Goal: Information Seeking & Learning: Find contact information

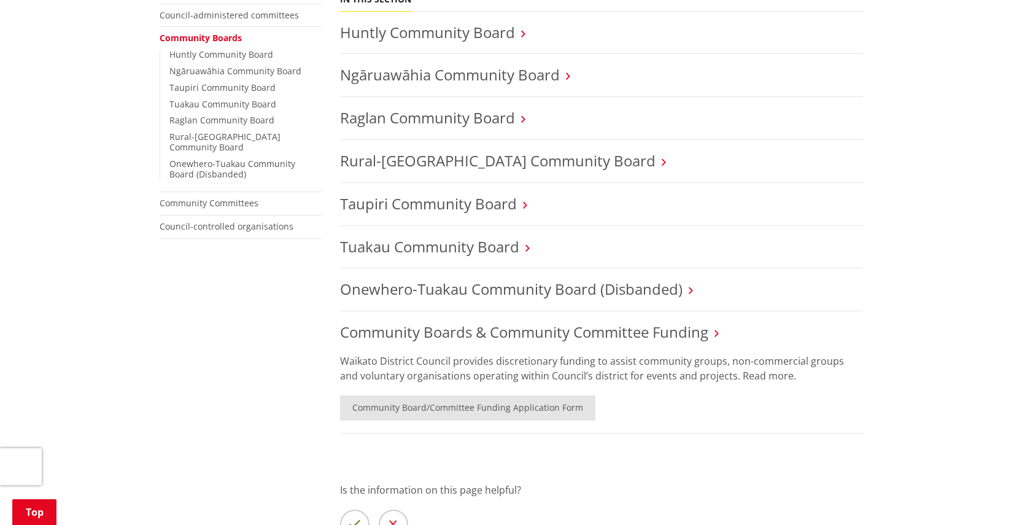
scroll to position [340, 0]
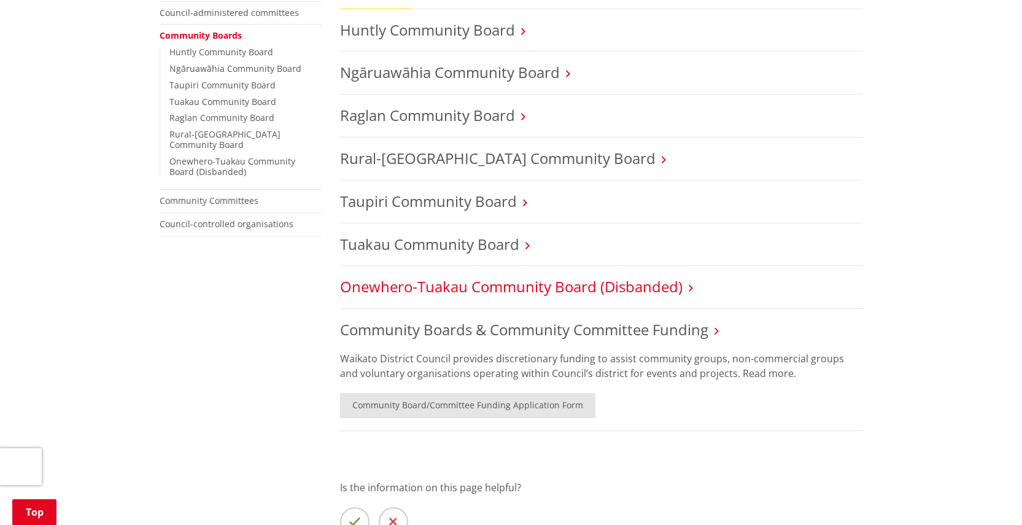
click at [651, 278] on link "Onewhero-Tuakau Community Board (Disbanded)" at bounding box center [511, 286] width 343 height 20
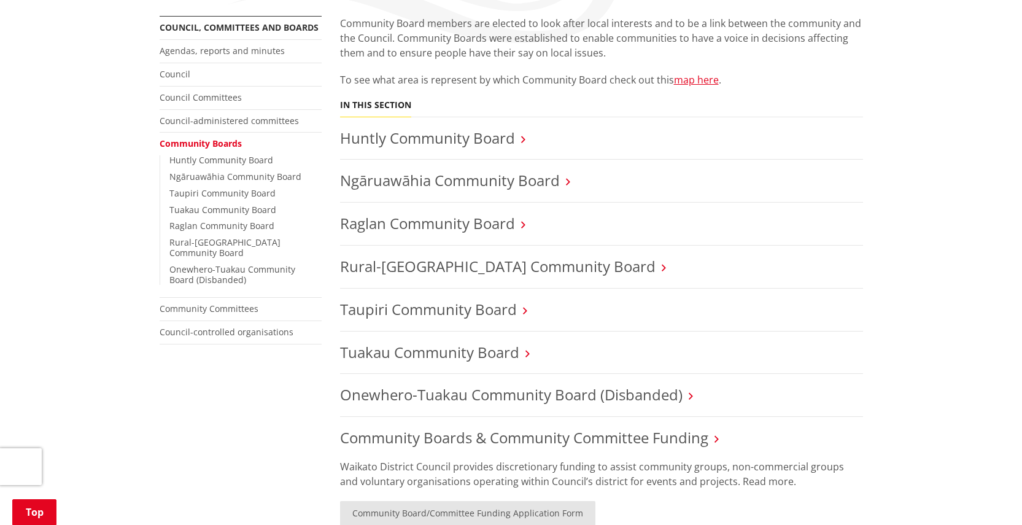
scroll to position [233, 0]
click at [443, 342] on link "Tuakau Community Board" at bounding box center [429, 351] width 179 height 20
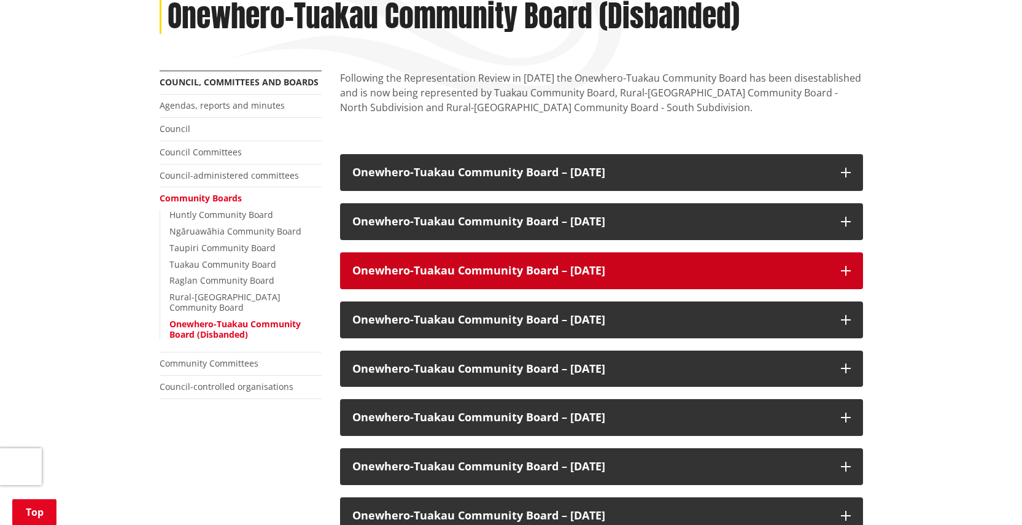
scroll to position [179, 0]
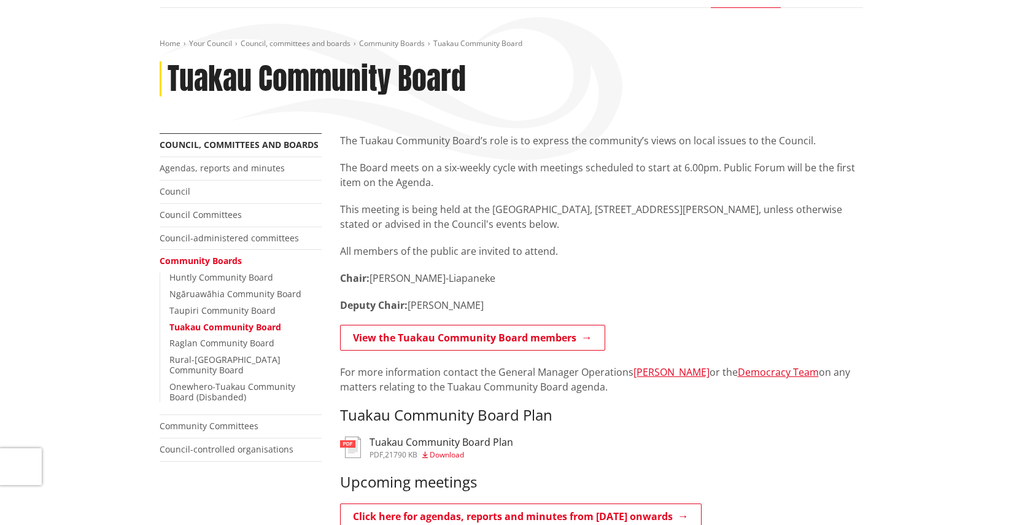
scroll to position [119, 0]
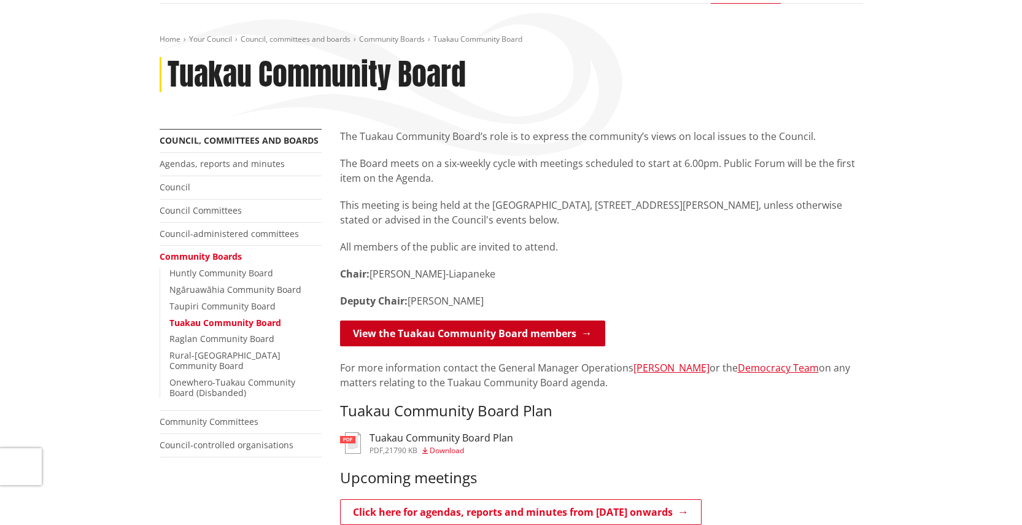
click at [448, 330] on link "View the Tuakau Community Board members" at bounding box center [472, 333] width 265 height 26
